Goal: Find specific page/section: Find specific page/section

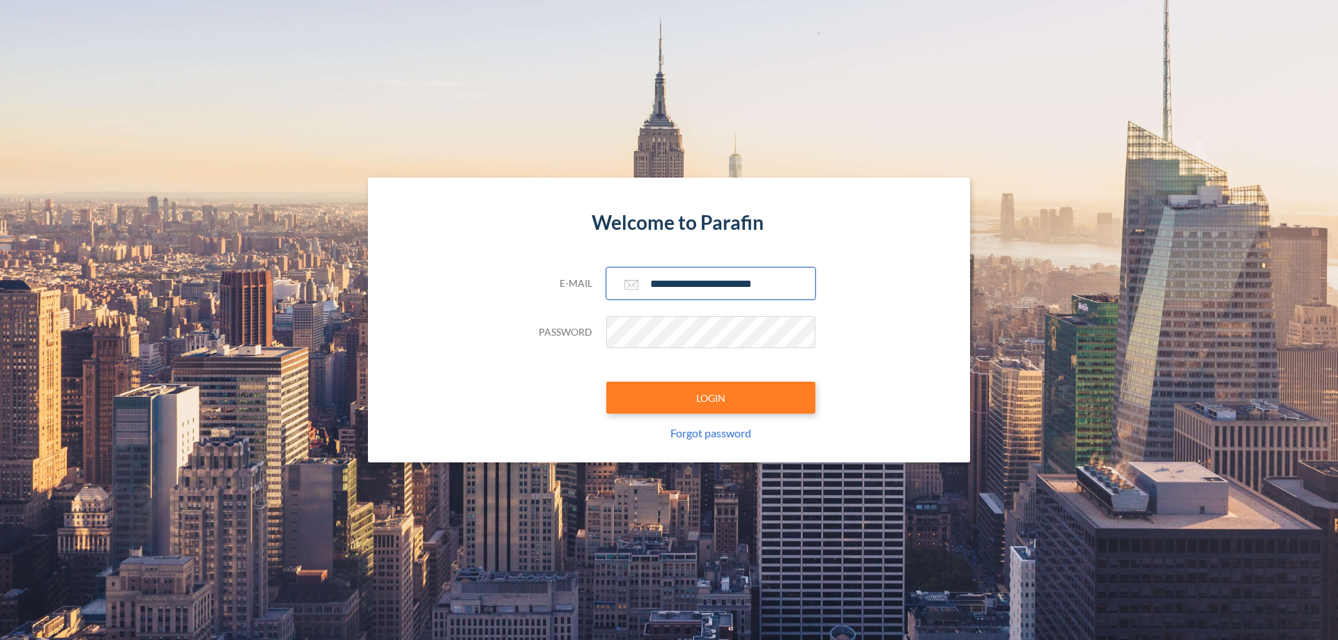
type input "**********"
click at [711, 398] on button "LOGIN" at bounding box center [710, 398] width 209 height 32
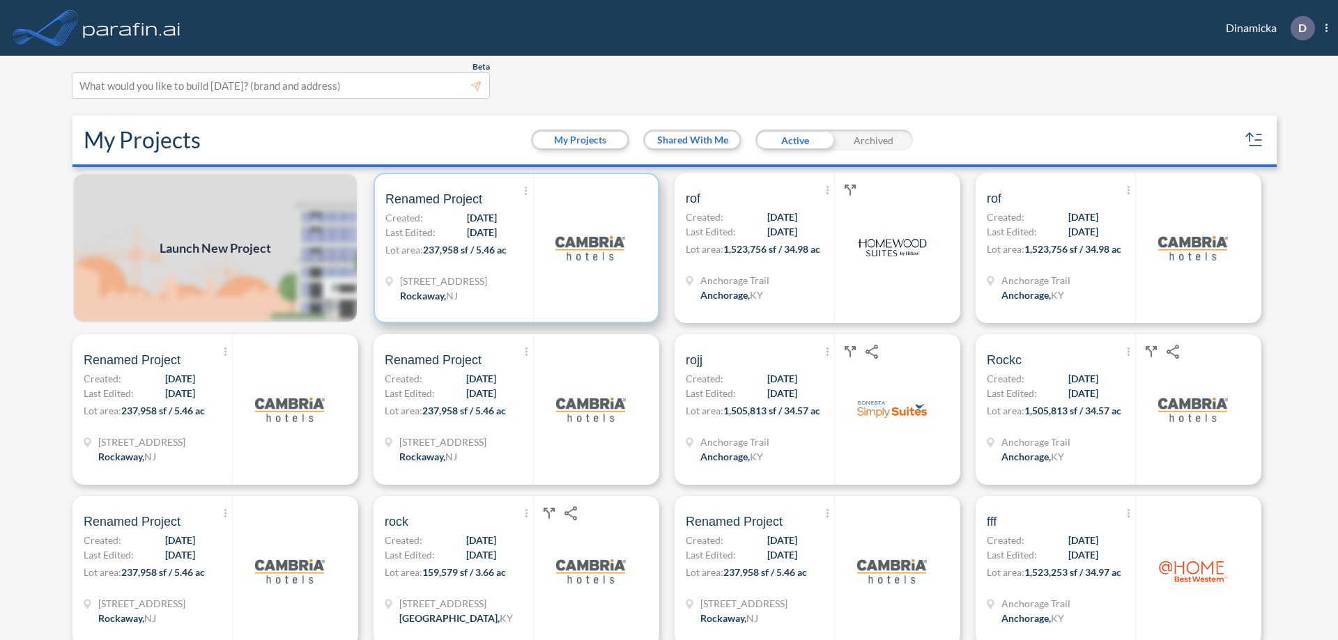
scroll to position [3, 0]
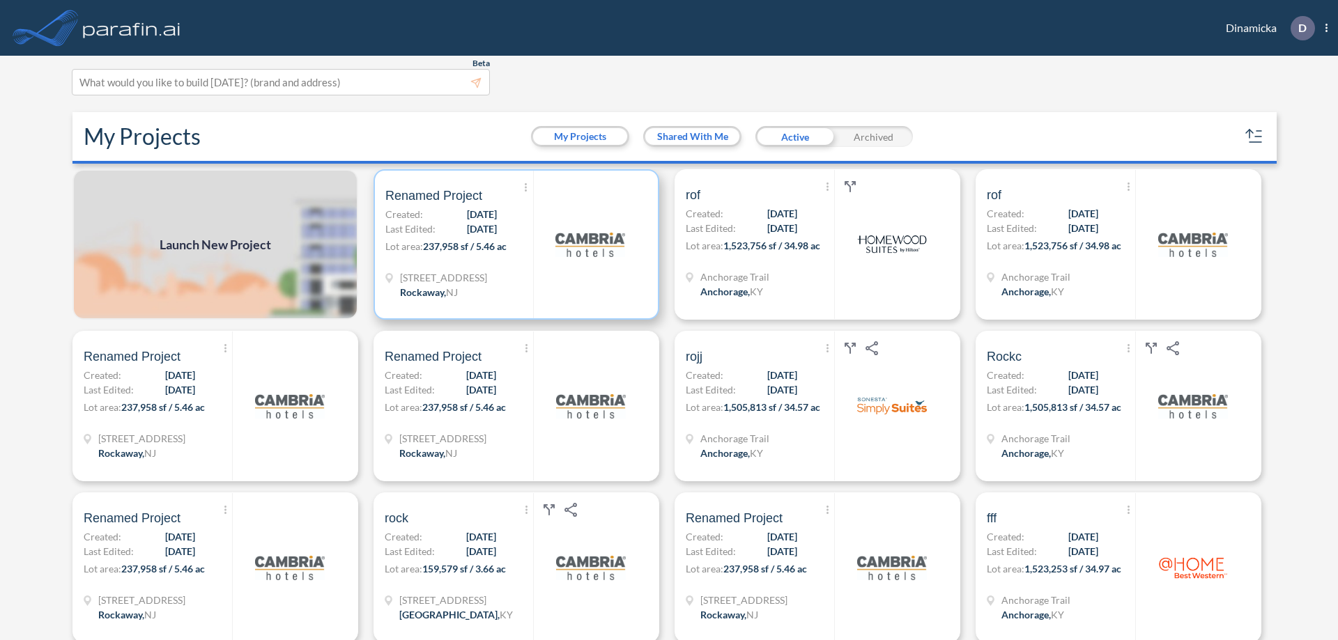
click at [514, 245] on p "Lot area: 237,958 sf / 5.46 ac" at bounding box center [459, 249] width 148 height 20
